Goal: Navigation & Orientation: Find specific page/section

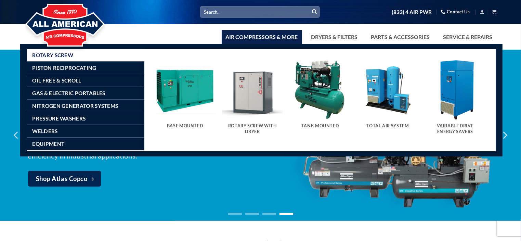
click at [266, 36] on link "Air Compressors & More" at bounding box center [262, 37] width 80 height 14
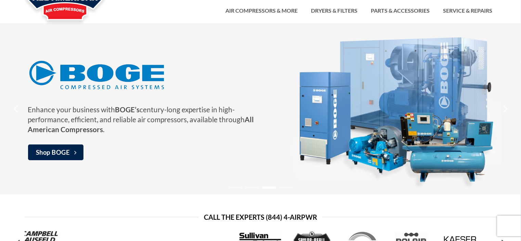
scroll to position [103, 0]
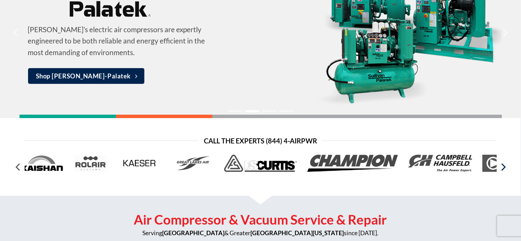
click at [504, 168] on icon "Next" at bounding box center [503, 168] width 4 height 8
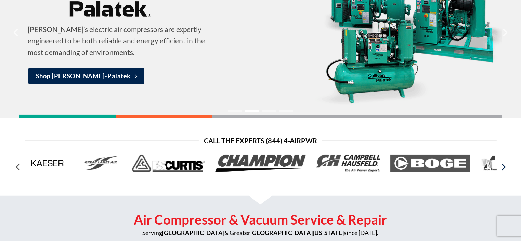
click at [504, 168] on icon "Next" at bounding box center [503, 168] width 4 height 8
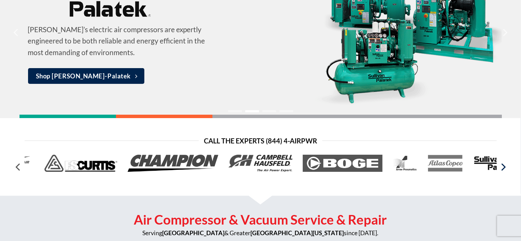
click at [504, 168] on icon "Next" at bounding box center [503, 168] width 4 height 8
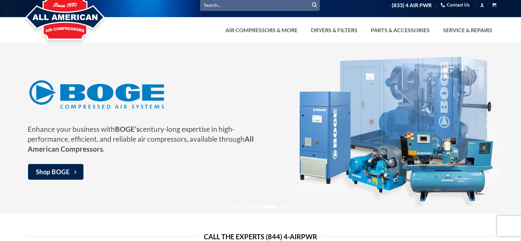
scroll to position [0, 0]
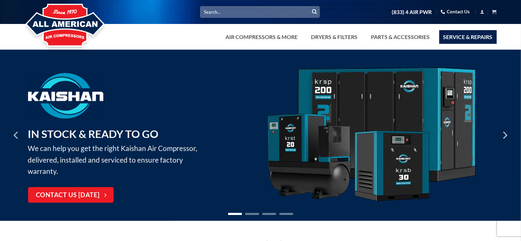
click at [461, 37] on link "Service & Repairs" at bounding box center [467, 37] width 57 height 14
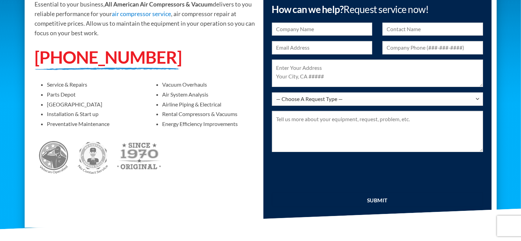
scroll to position [104, 0]
